Goal: Check status: Check status

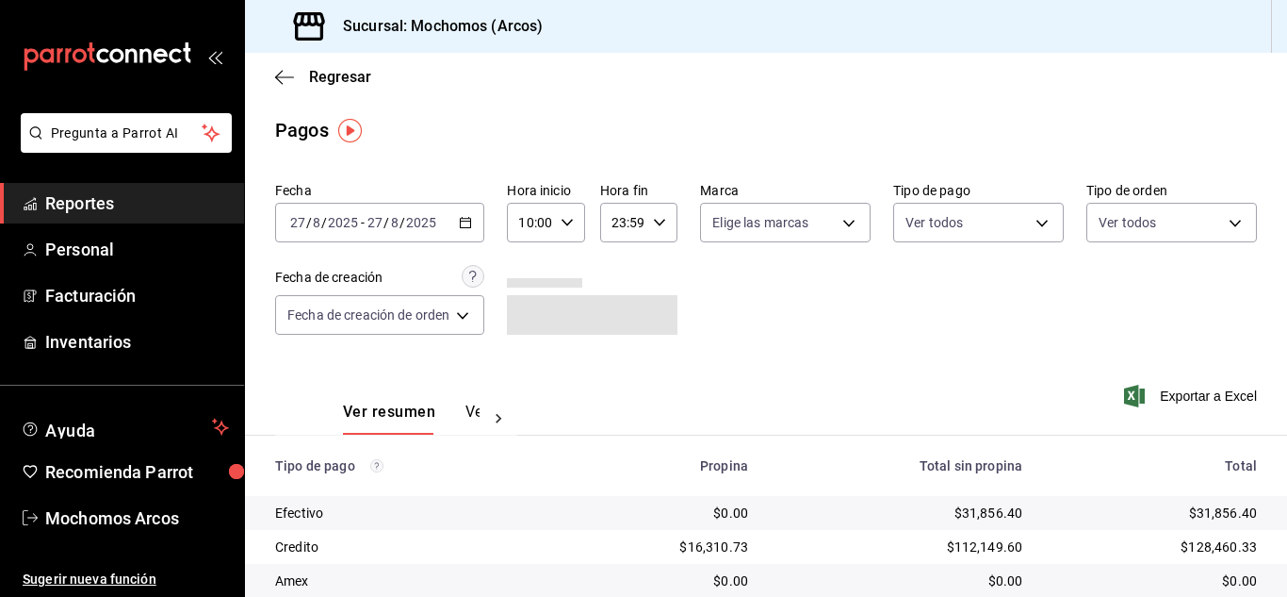
click at [467, 225] on icon "button" at bounding box center [465, 222] width 13 height 13
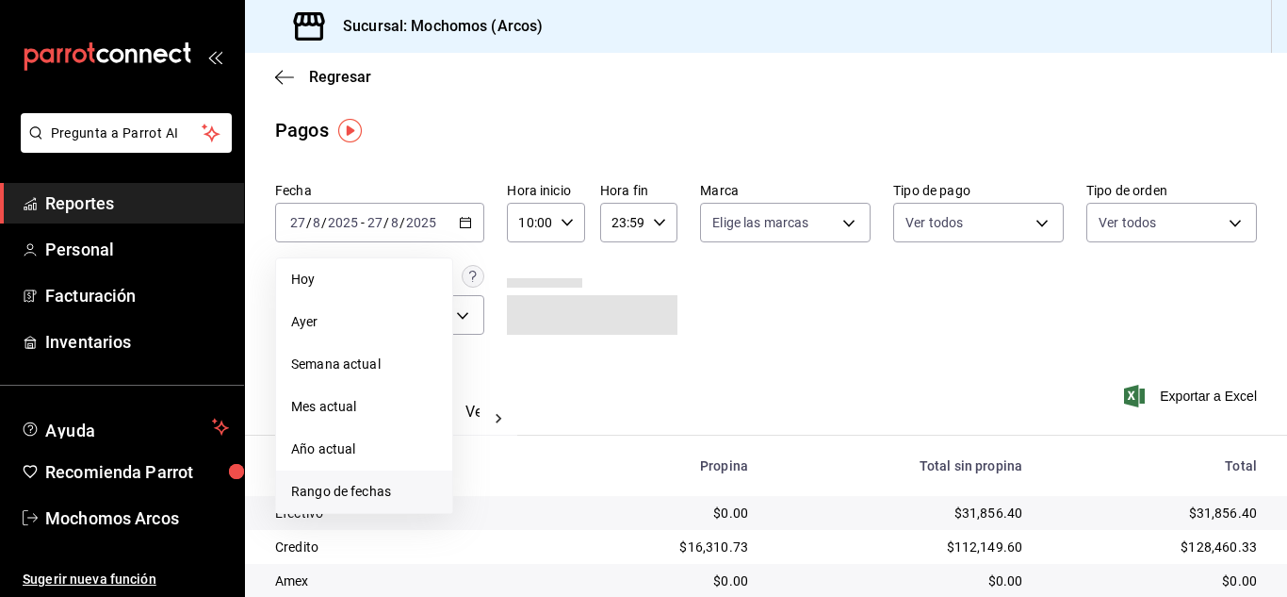
click at [348, 494] on span "Rango de fechas" at bounding box center [364, 492] width 146 height 20
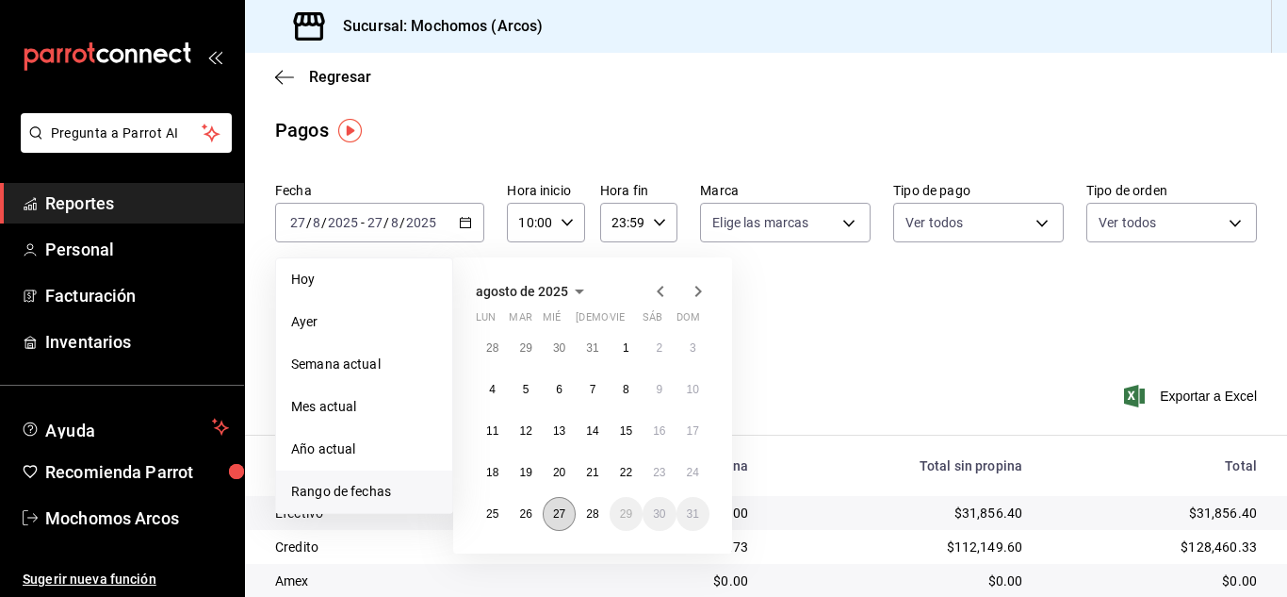
click at [563, 512] on abbr "27" at bounding box center [559, 513] width 12 height 13
click at [580, 507] on button "28" at bounding box center [592, 514] width 33 height 34
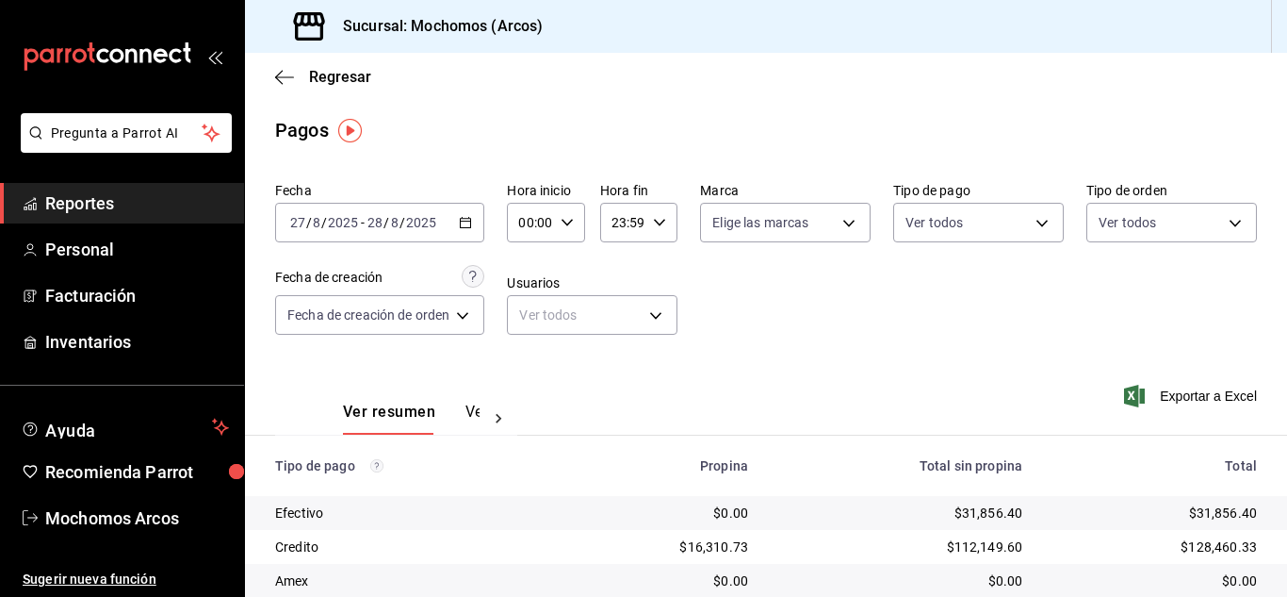
click at [566, 231] on div "00:00 Hora inicio" at bounding box center [545, 223] width 77 height 40
click at [525, 307] on button "11" at bounding box center [529, 297] width 30 height 38
type input "11:00"
click at [837, 271] on div at bounding box center [643, 298] width 1287 height 597
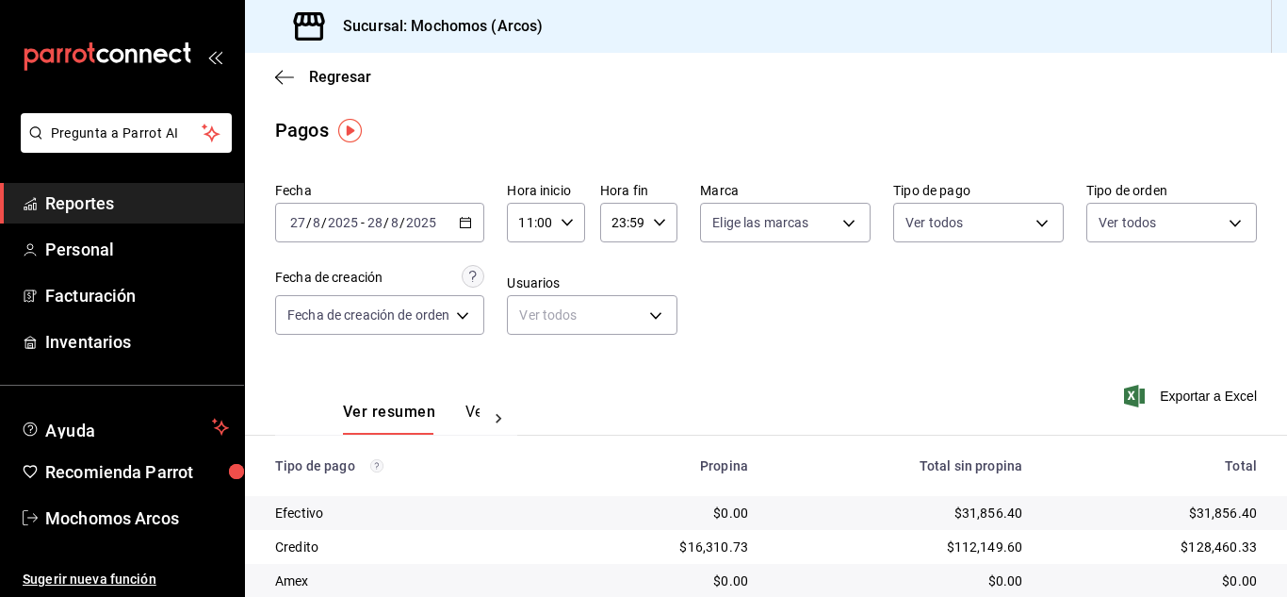
click at [837, 271] on div "Fecha 2025-08-27 27 / 8 / 2025 - 2025-08-28 28 / 8 / 2025 Hora inicio 11:00 Hor…" at bounding box center [766, 265] width 982 height 183
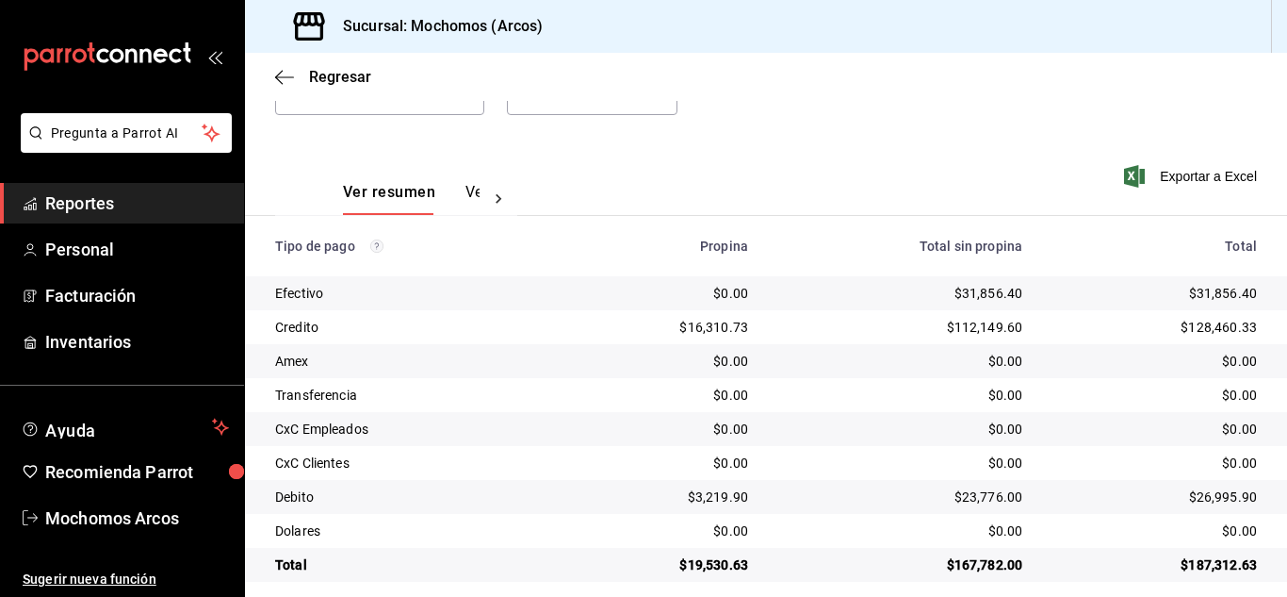
scroll to position [236, 0]
